Goal: Check status: Check status

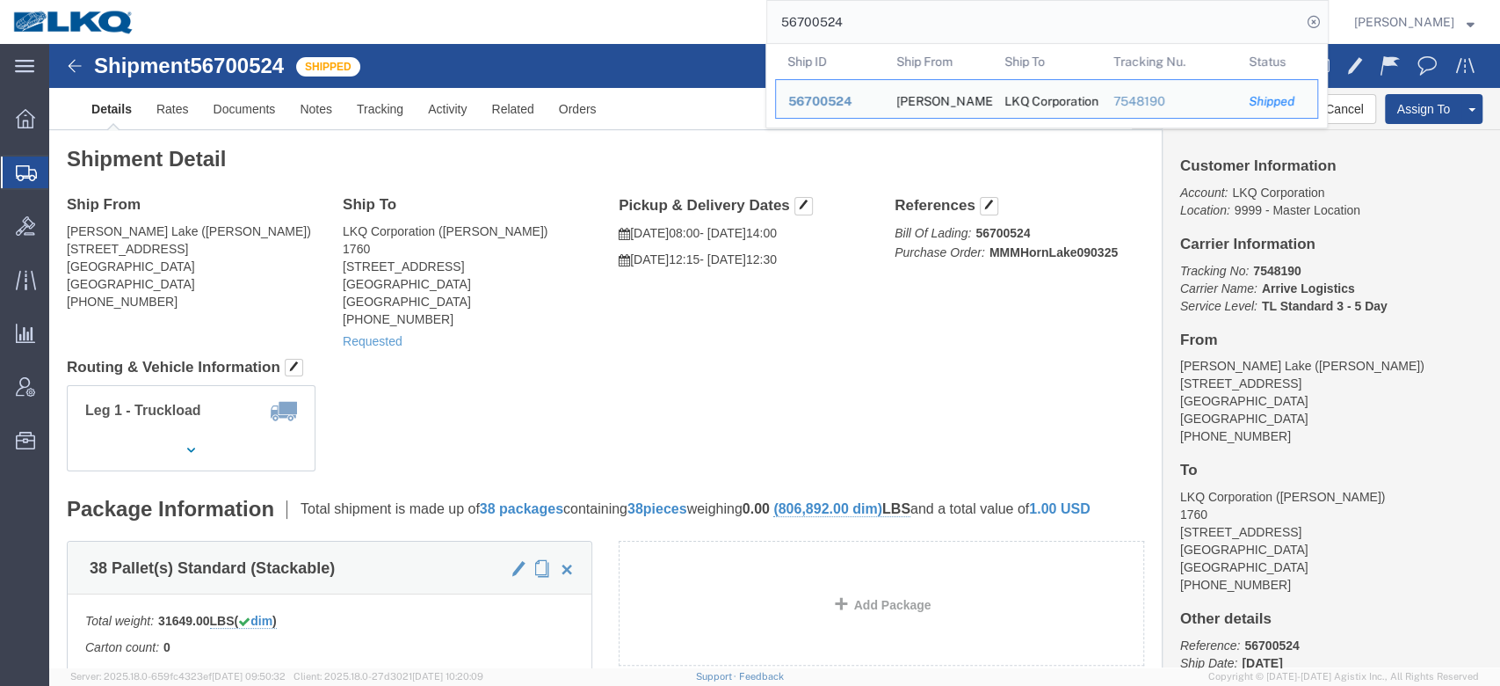
click at [830, 5] on input "56700524" at bounding box center [1034, 22] width 534 height 42
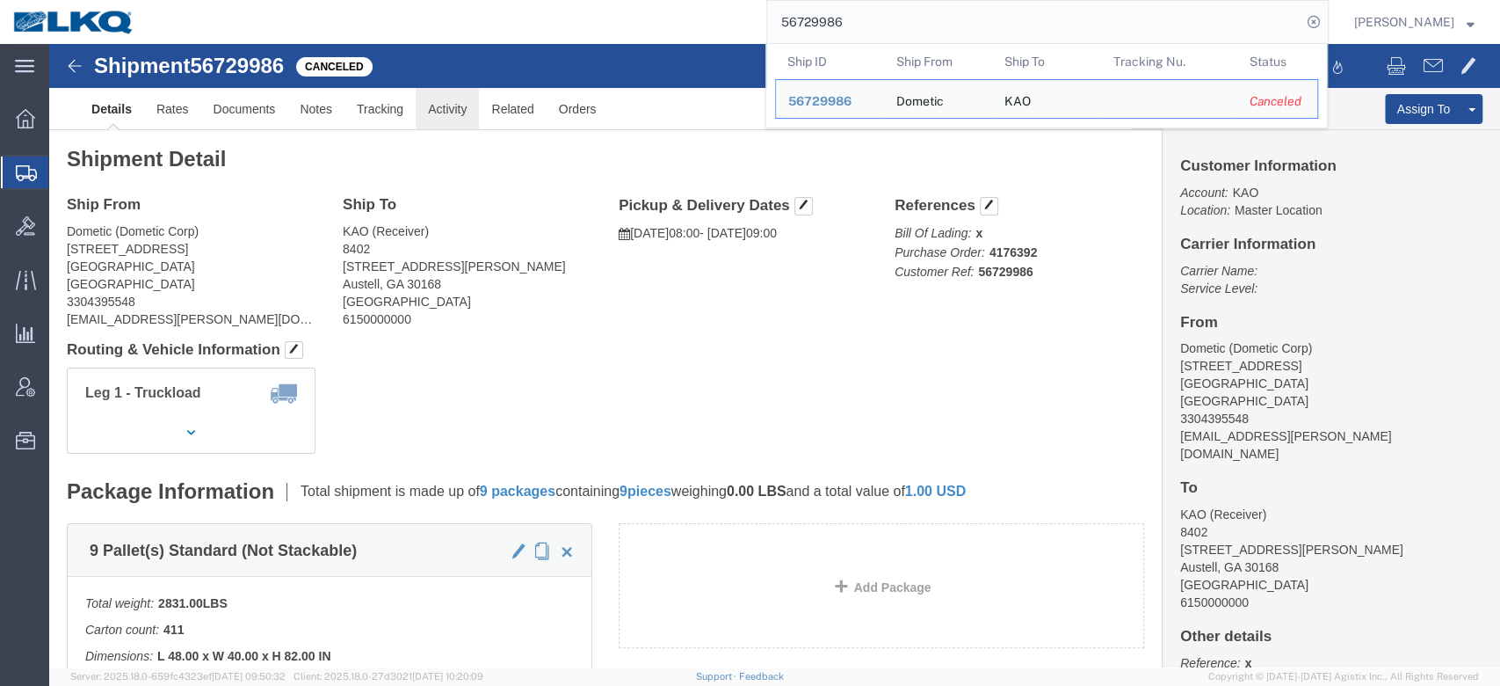
click link "Activity"
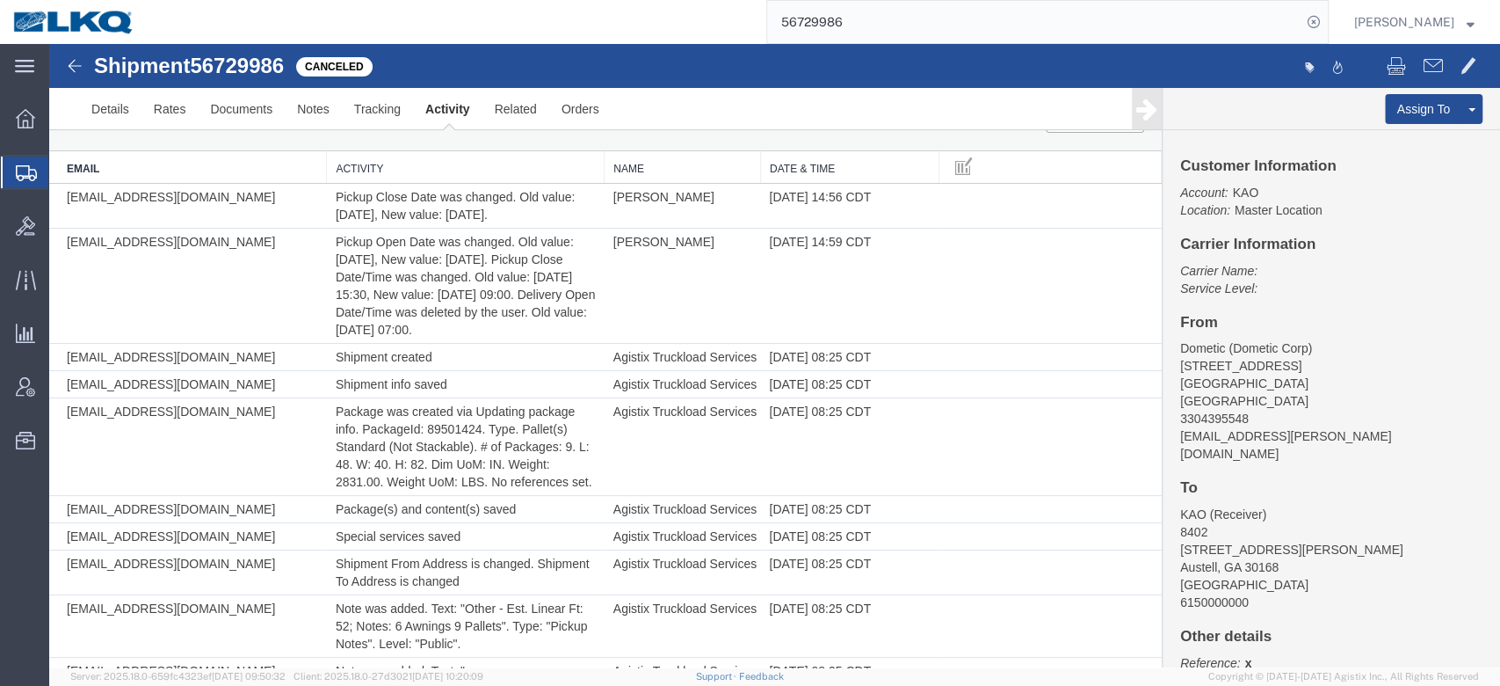
scroll to position [409, 0]
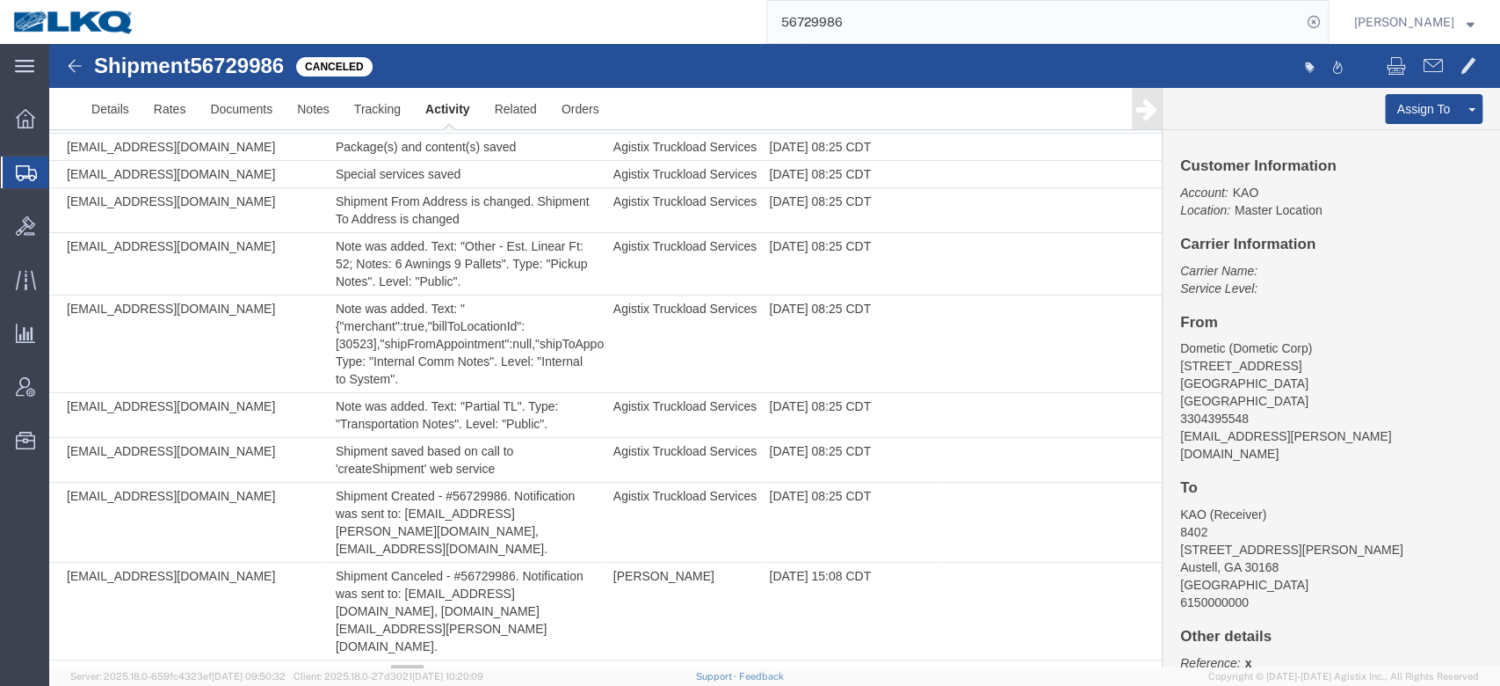
click at [852, 25] on input "56729986" at bounding box center [1034, 22] width 534 height 42
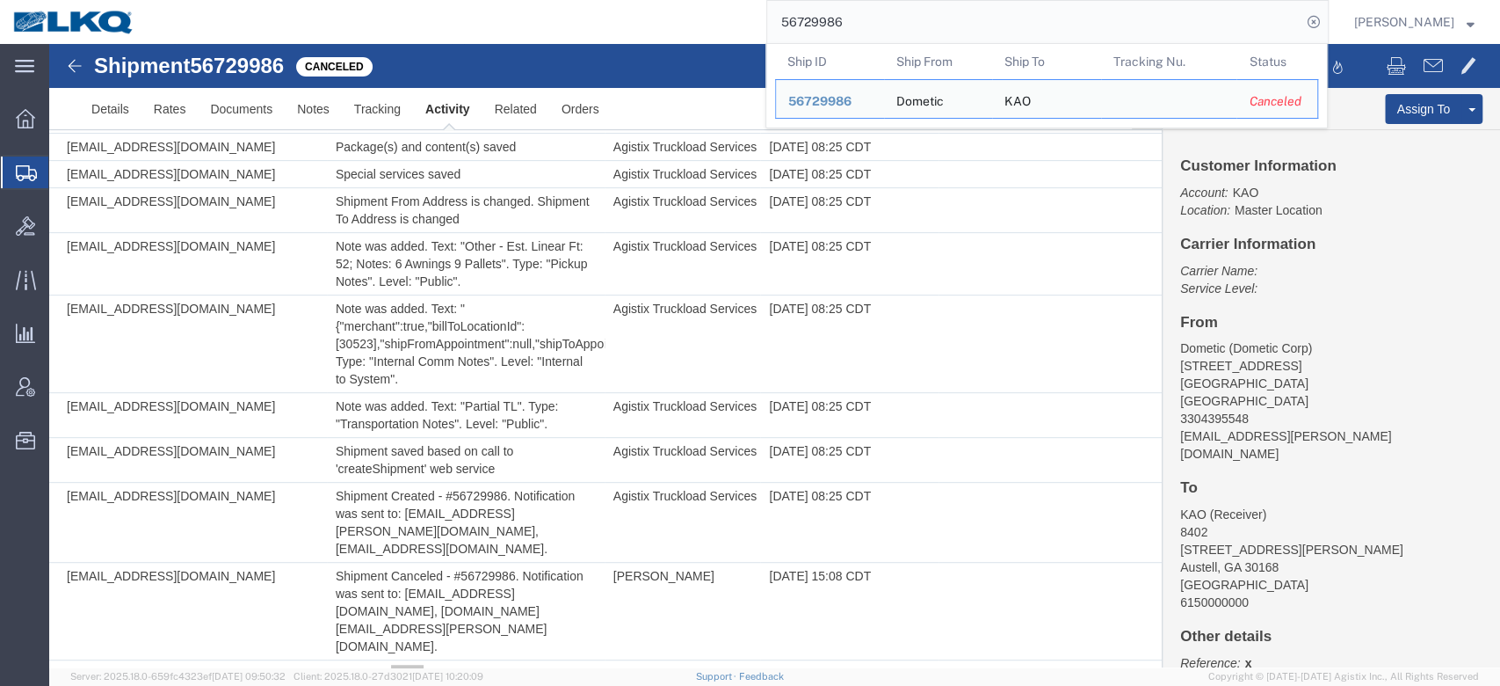
click at [852, 25] on input "56729986" at bounding box center [1034, 22] width 534 height 42
paste input "01830"
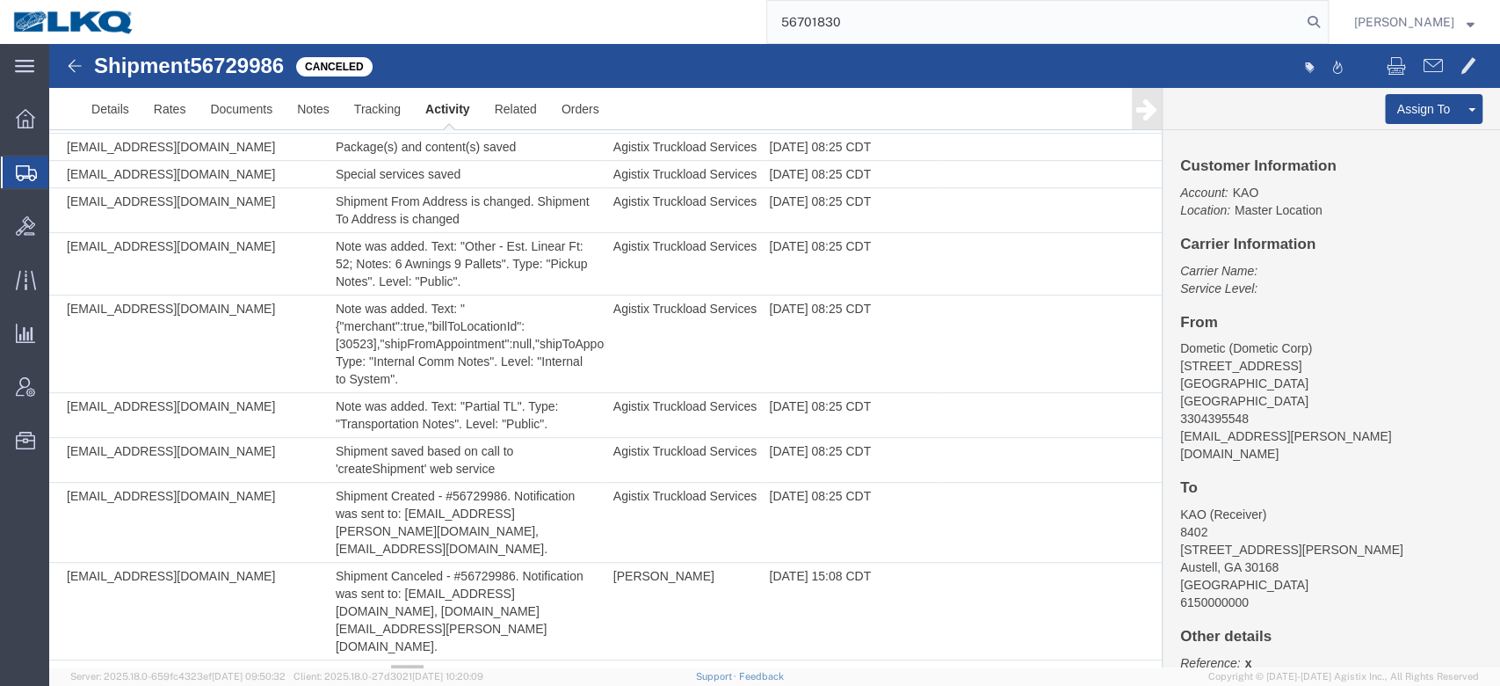
type input "56701830"
